Goal: Task Accomplishment & Management: Manage account settings

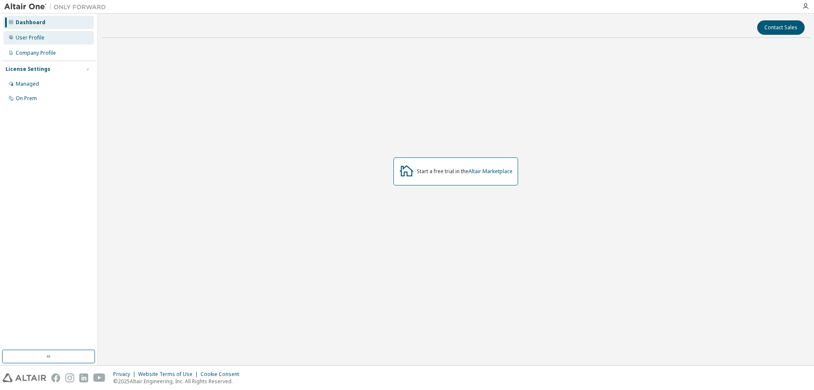
click at [36, 34] on div "User Profile" at bounding box center [30, 37] width 29 height 7
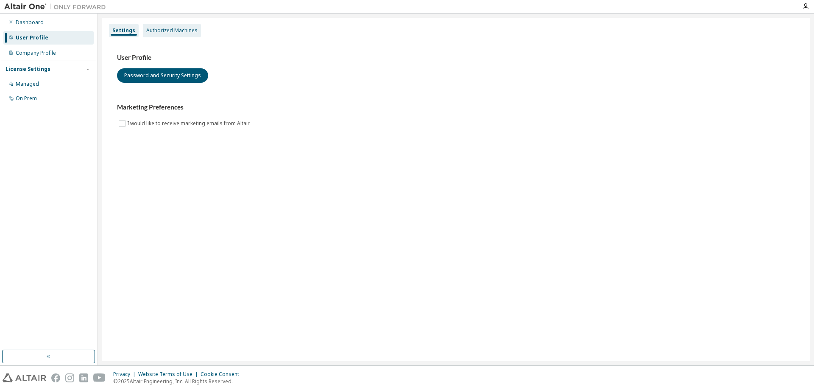
click at [177, 26] on div "Authorized Machines" at bounding box center [172, 31] width 58 height 14
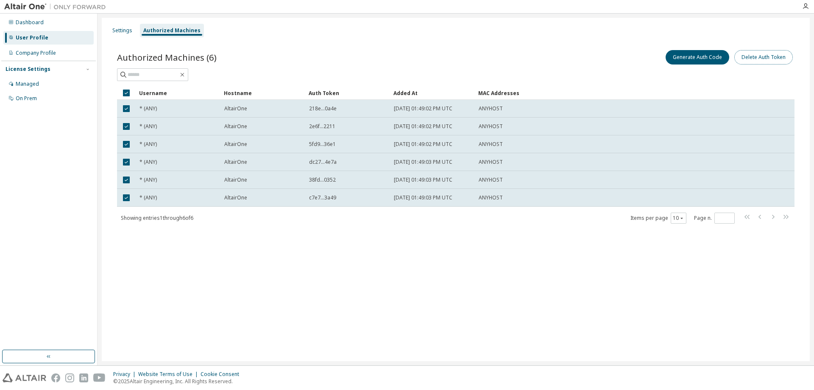
click at [758, 59] on button "Delete Auth Token" at bounding box center [763, 57] width 59 height 14
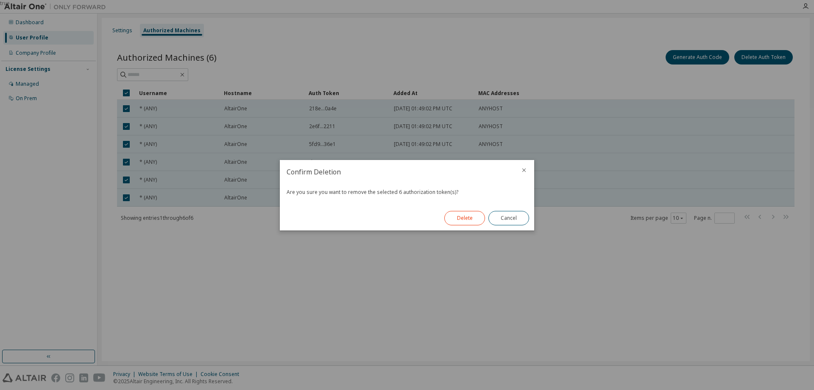
click at [477, 218] on button "Delete" at bounding box center [464, 218] width 41 height 14
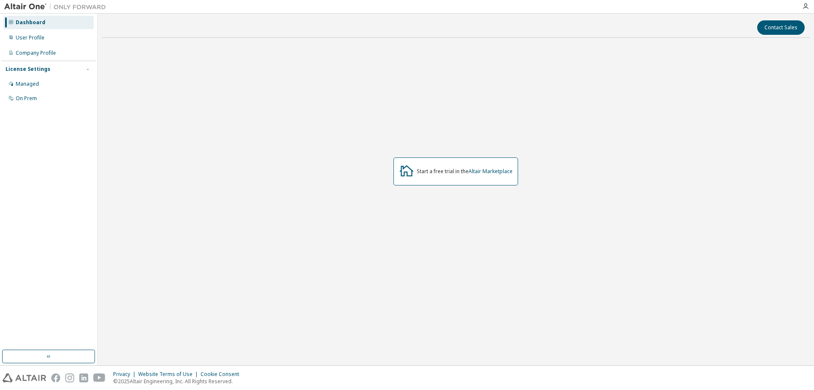
click at [29, 6] on img at bounding box center [57, 7] width 106 height 8
click at [805, 7] on icon "button" at bounding box center [805, 6] width 7 height 7
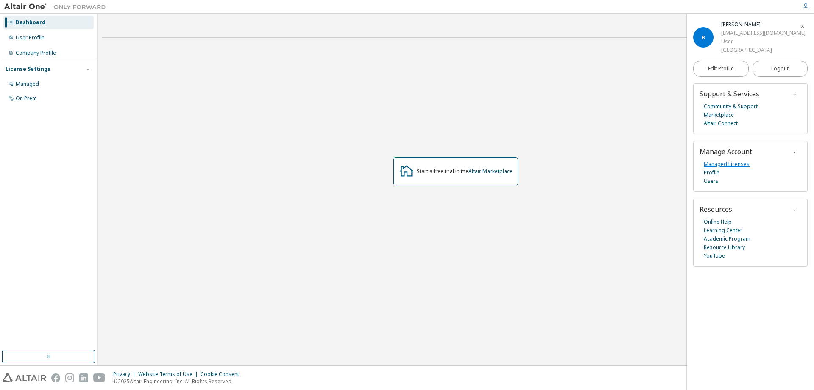
click at [719, 165] on link "Managed Licenses" at bounding box center [727, 164] width 46 height 8
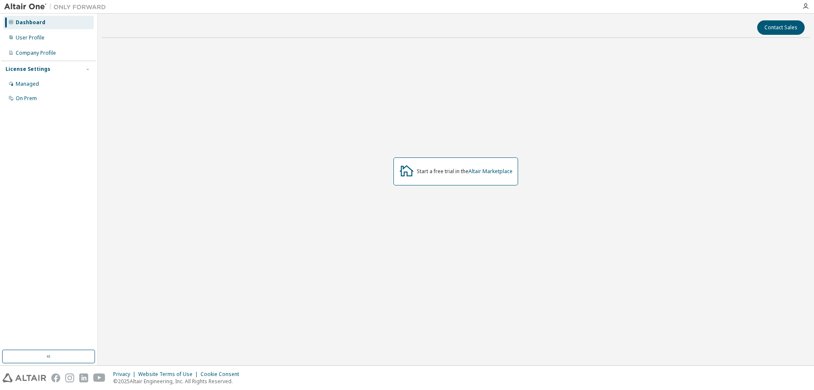
click at [447, 284] on div "Start a free trial in the Altair Marketplace" at bounding box center [456, 171] width 708 height 253
click at [51, 31] on div "User Profile" at bounding box center [48, 38] width 90 height 14
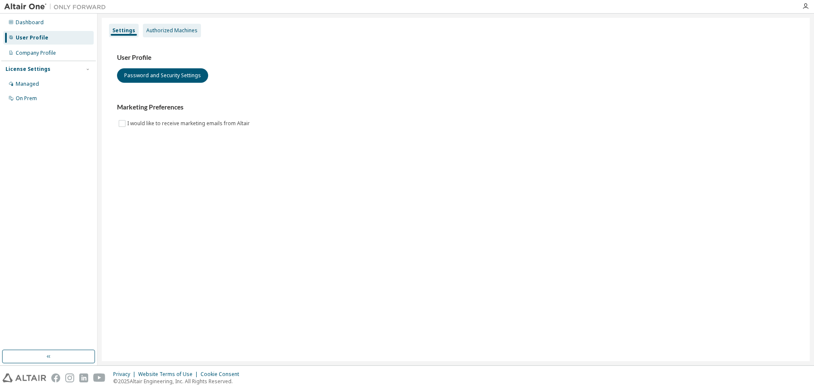
click at [152, 33] on div "Authorized Machines" at bounding box center [171, 30] width 51 height 7
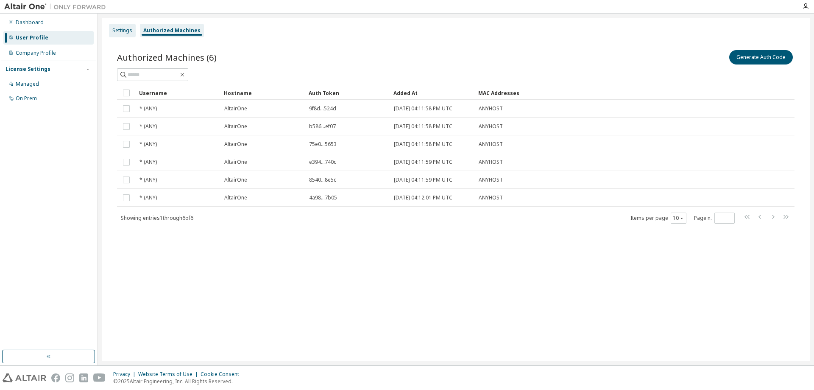
click at [127, 28] on div "Settings" at bounding box center [122, 30] width 20 height 7
